Goal: Information Seeking & Learning: Learn about a topic

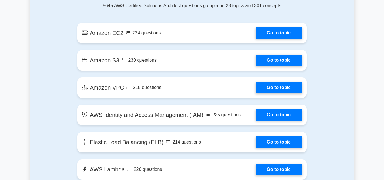
scroll to position [335, 0]
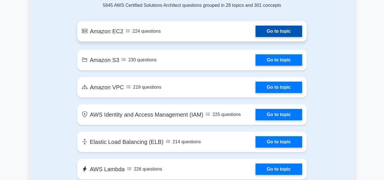
click at [275, 30] on link "Go to topic" at bounding box center [278, 31] width 47 height 11
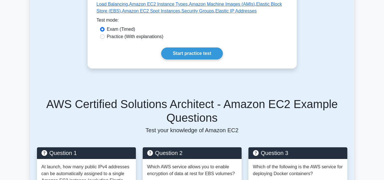
scroll to position [168, 0]
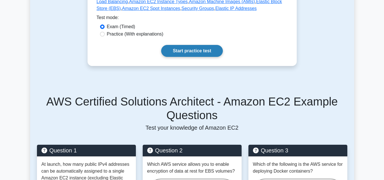
click at [188, 51] on link "Start practice test" at bounding box center [192, 51] width 62 height 12
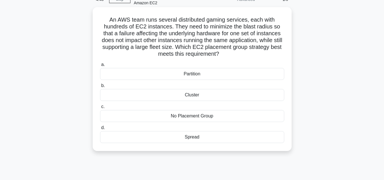
scroll to position [32, 0]
click at [194, 137] on div "Spread" at bounding box center [192, 136] width 184 height 12
click at [100, 129] on input "d. Spread" at bounding box center [100, 127] width 0 height 4
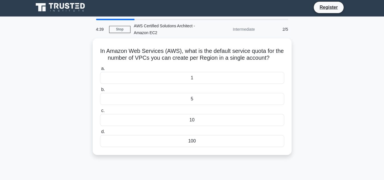
scroll to position [0, 0]
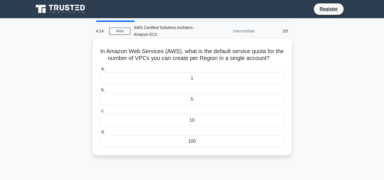
click at [193, 141] on div "100" at bounding box center [192, 141] width 184 height 12
click at [100, 134] on input "d. 100" at bounding box center [100, 132] width 0 height 4
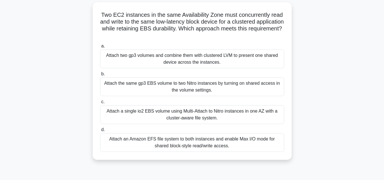
scroll to position [41, 0]
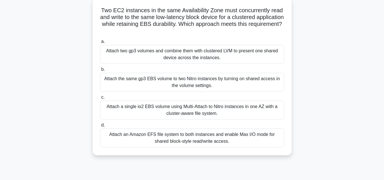
click at [226, 141] on div "Attach an Amazon EFS file system to both instances and enable Max I/O mode for …" at bounding box center [192, 137] width 184 height 19
click at [100, 127] on input "d. Attach an Amazon EFS file system to both instances and enable Max I/O mode f…" at bounding box center [100, 125] width 0 height 4
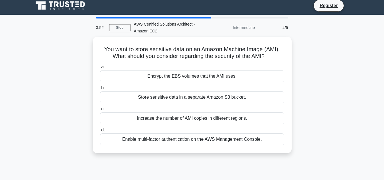
scroll to position [0, 0]
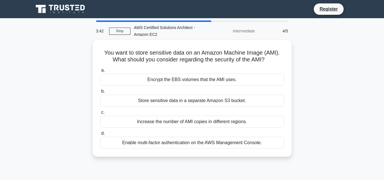
click at [226, 141] on div "Enable multi-factor authentication on the AWS Management Console." at bounding box center [192, 143] width 184 height 12
click at [100, 135] on input "d. Enable multi-factor authentication on the AWS Management Console." at bounding box center [100, 133] width 0 height 4
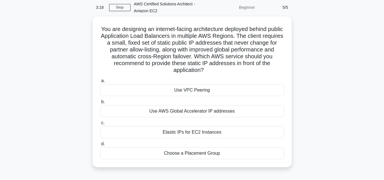
scroll to position [24, 0]
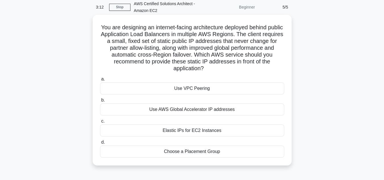
click at [216, 129] on div "Elastic IPs for EC2 Instances" at bounding box center [192, 130] width 184 height 12
click at [100, 123] on input "c. Elastic IPs for EC2 Instances" at bounding box center [100, 121] width 0 height 4
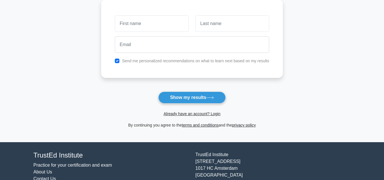
scroll to position [81, 0]
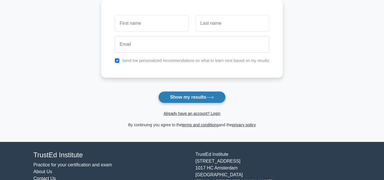
click at [193, 97] on button "Show my results" at bounding box center [191, 97] width 67 height 12
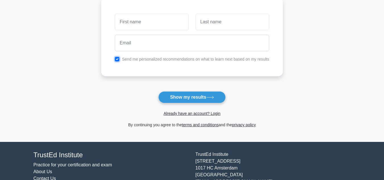
click at [119, 57] on input "checkbox" at bounding box center [117, 59] width 5 height 5
checkbox input "false"
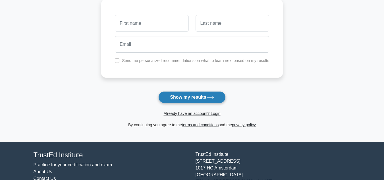
click at [179, 93] on button "Show my results" at bounding box center [191, 97] width 67 height 12
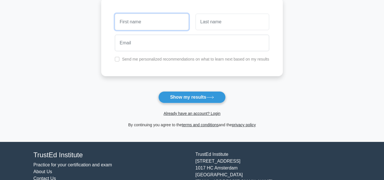
click at [150, 24] on input "text" at bounding box center [152, 22] width 74 height 16
type input "kiran"
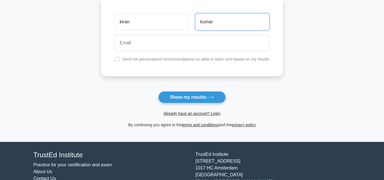
type input "kumar"
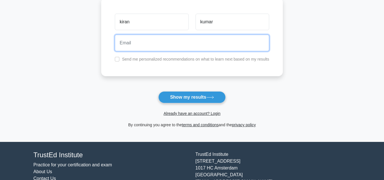
type input "1"
type input "test@mail.com"
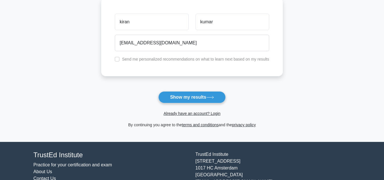
click at [158, 91] on button "Show my results" at bounding box center [191, 97] width 67 height 12
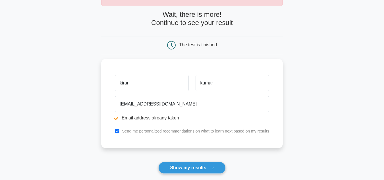
scroll to position [49, 0]
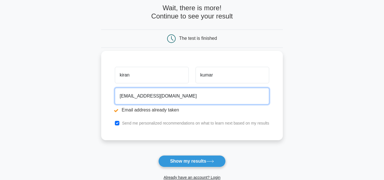
click at [127, 97] on input "[EMAIL_ADDRESS][DOMAIN_NAME]" at bounding box center [192, 96] width 154 height 16
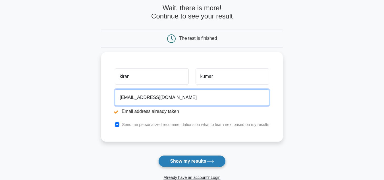
type input "[EMAIL_ADDRESS][DOMAIN_NAME]"
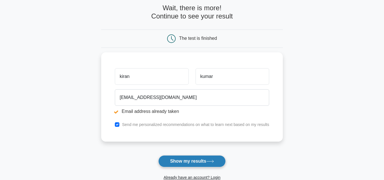
click at [188, 157] on button "Show my results" at bounding box center [191, 161] width 67 height 12
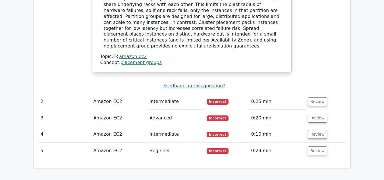
scroll to position [614, 0]
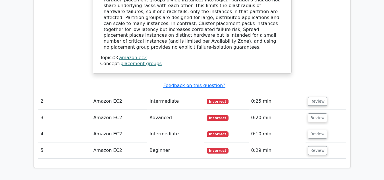
click at [46, 93] on td "2" at bounding box center [64, 101] width 53 height 16
click at [305, 93] on td "Review" at bounding box center [325, 101] width 40 height 16
click at [314, 97] on button "Review" at bounding box center [317, 101] width 19 height 9
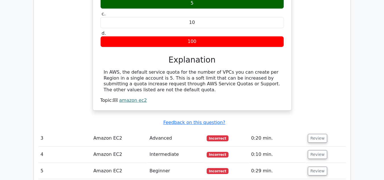
scroll to position [785, 0]
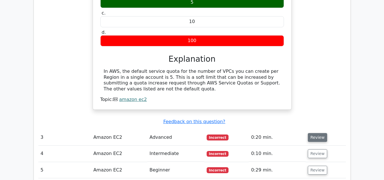
click at [317, 133] on button "Review" at bounding box center [317, 137] width 19 height 9
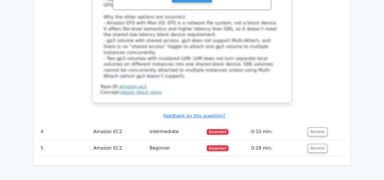
scroll to position [1143, 0]
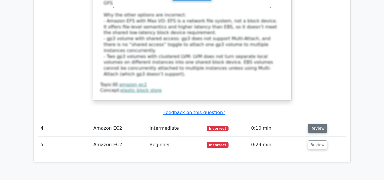
click at [312, 124] on button "Review" at bounding box center [317, 128] width 19 height 9
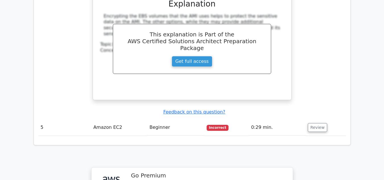
scroll to position [1398, 0]
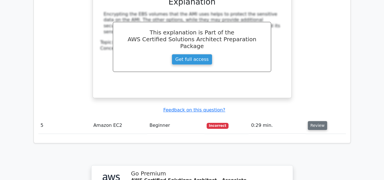
click at [316, 121] on button "Review" at bounding box center [317, 125] width 19 height 9
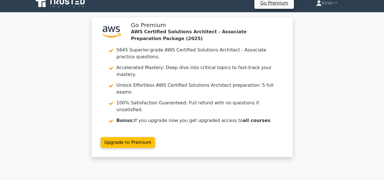
scroll to position [0, 0]
